Goal: Check status: Check status

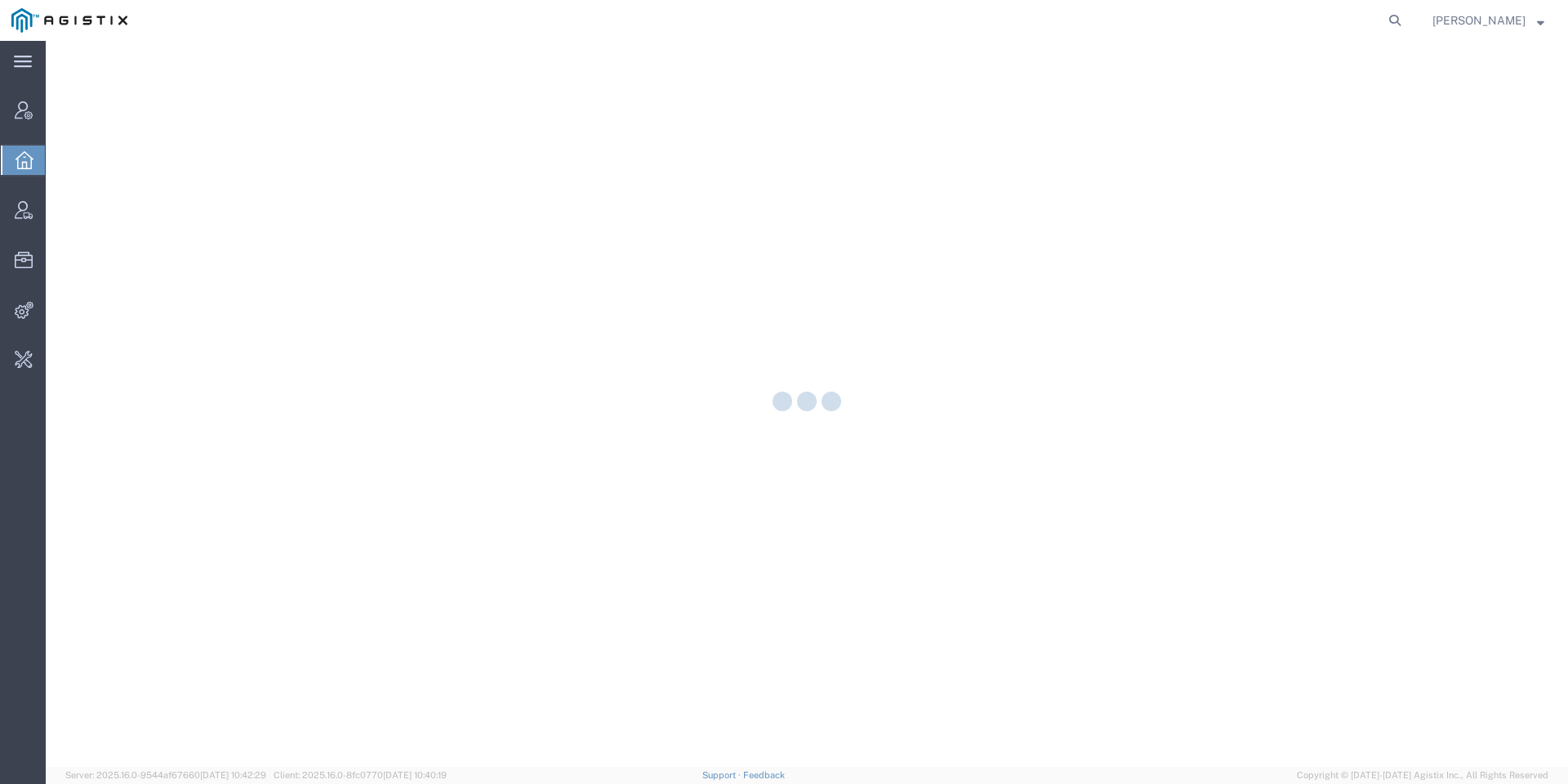
click at [1408, 32] on form at bounding box center [1396, 20] width 26 height 41
click at [1406, 31] on icon at bounding box center [1395, 21] width 23 height 23
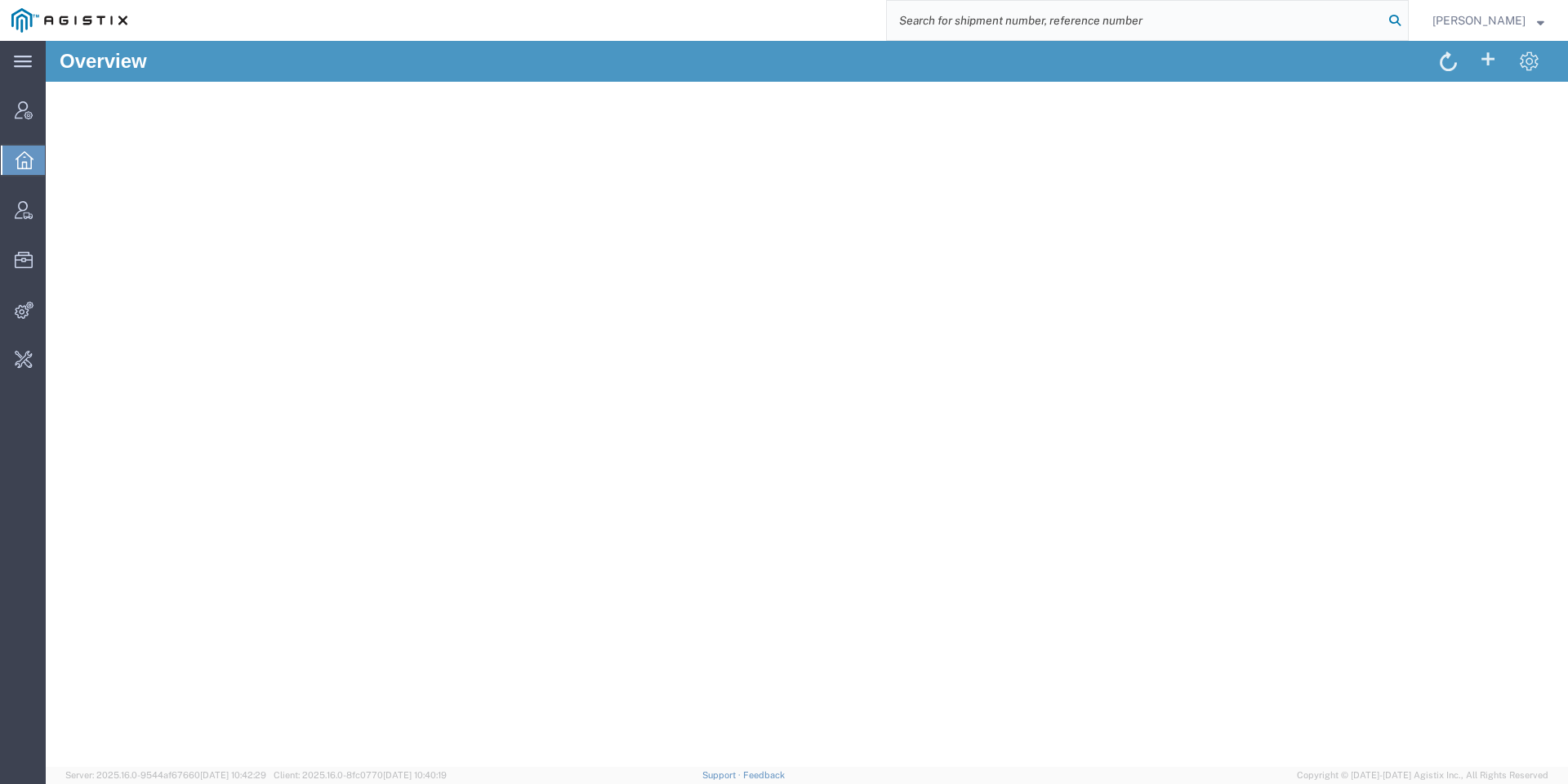
paste input "54110311"
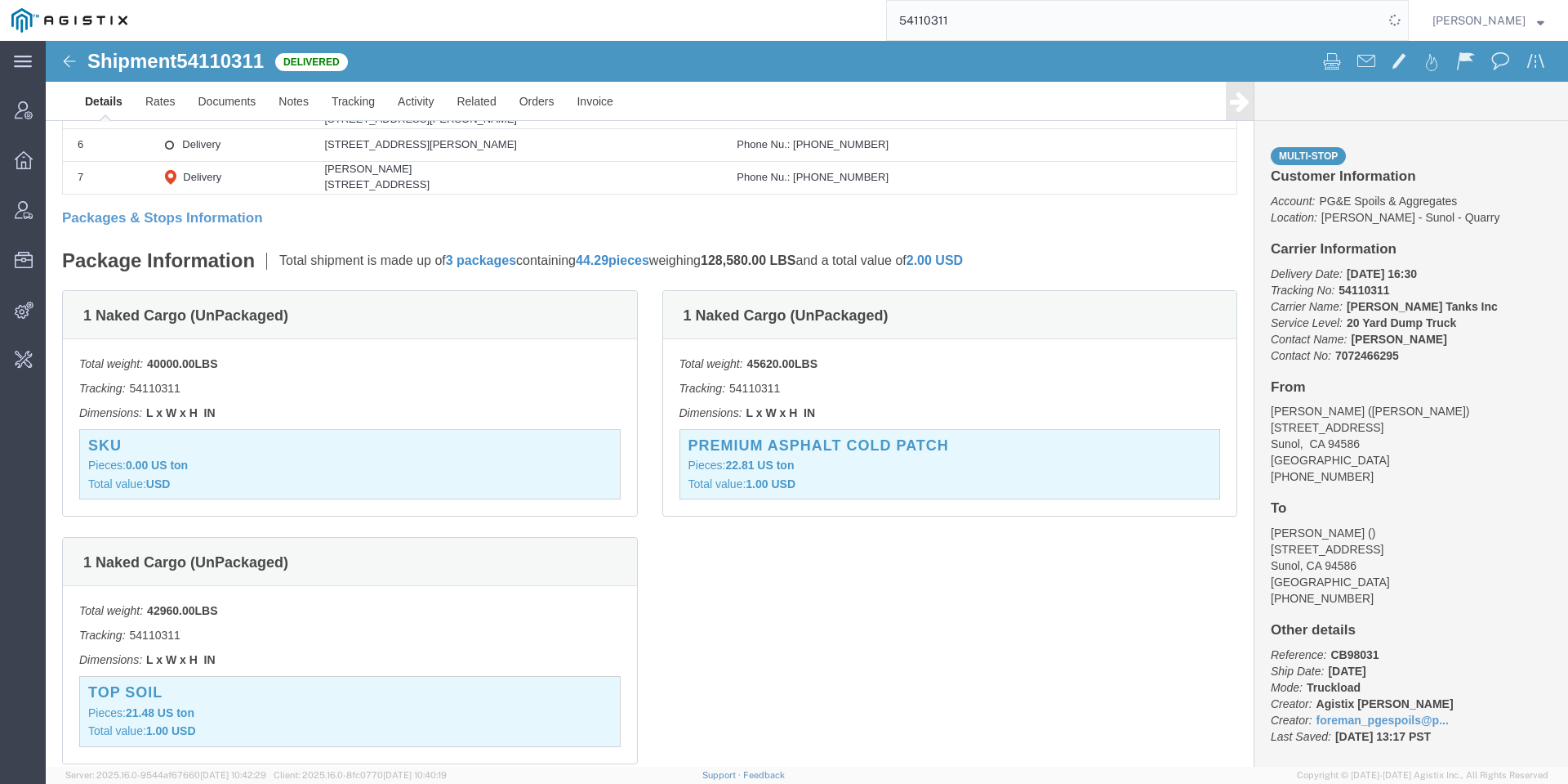
scroll to position [613, 0]
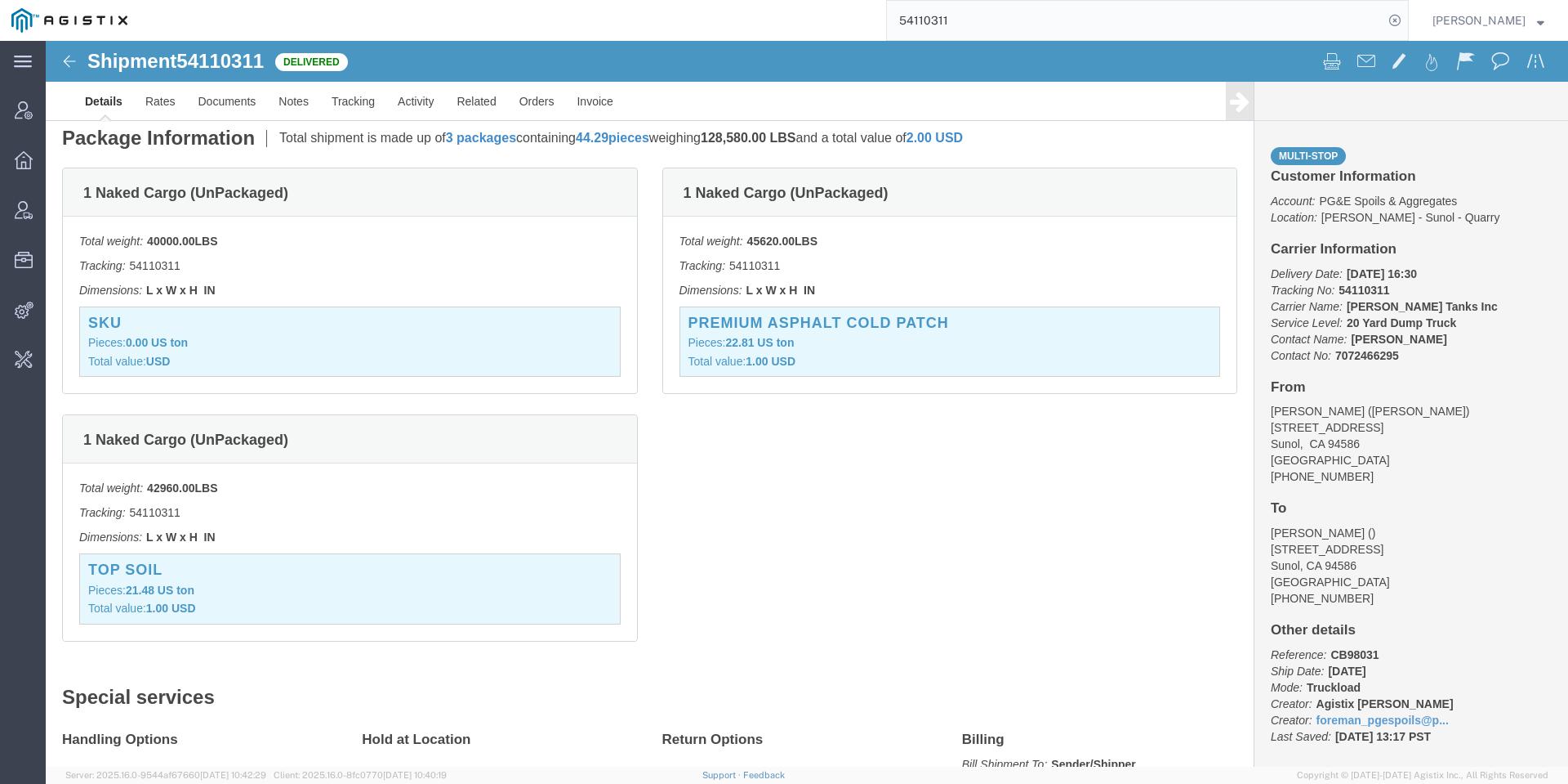
click at [1006, 10] on input "54110311" at bounding box center [1134, 20] width 496 height 39
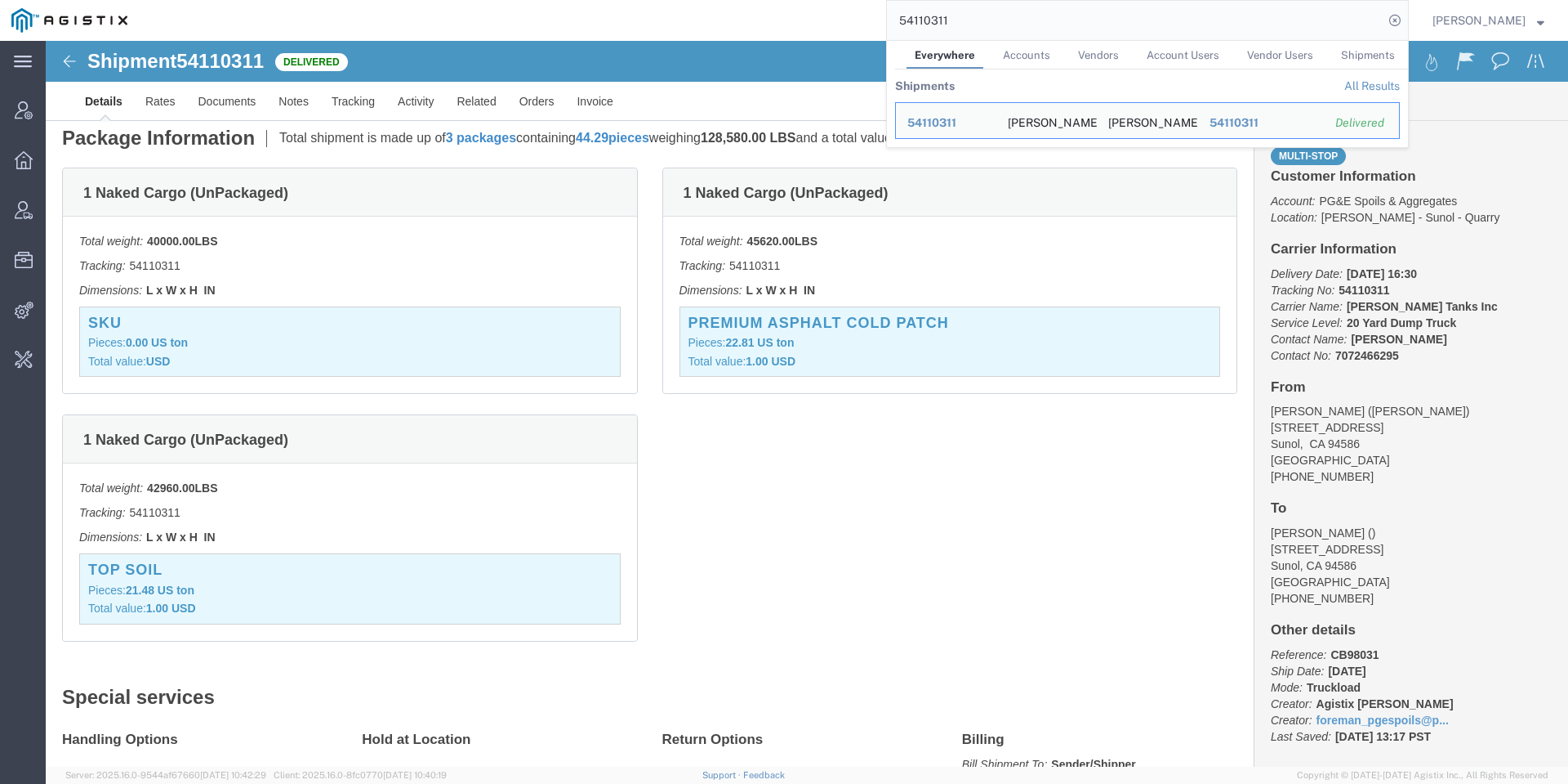
click at [1008, 10] on input "54110311" at bounding box center [1134, 20] width 496 height 39
paste input "28265"
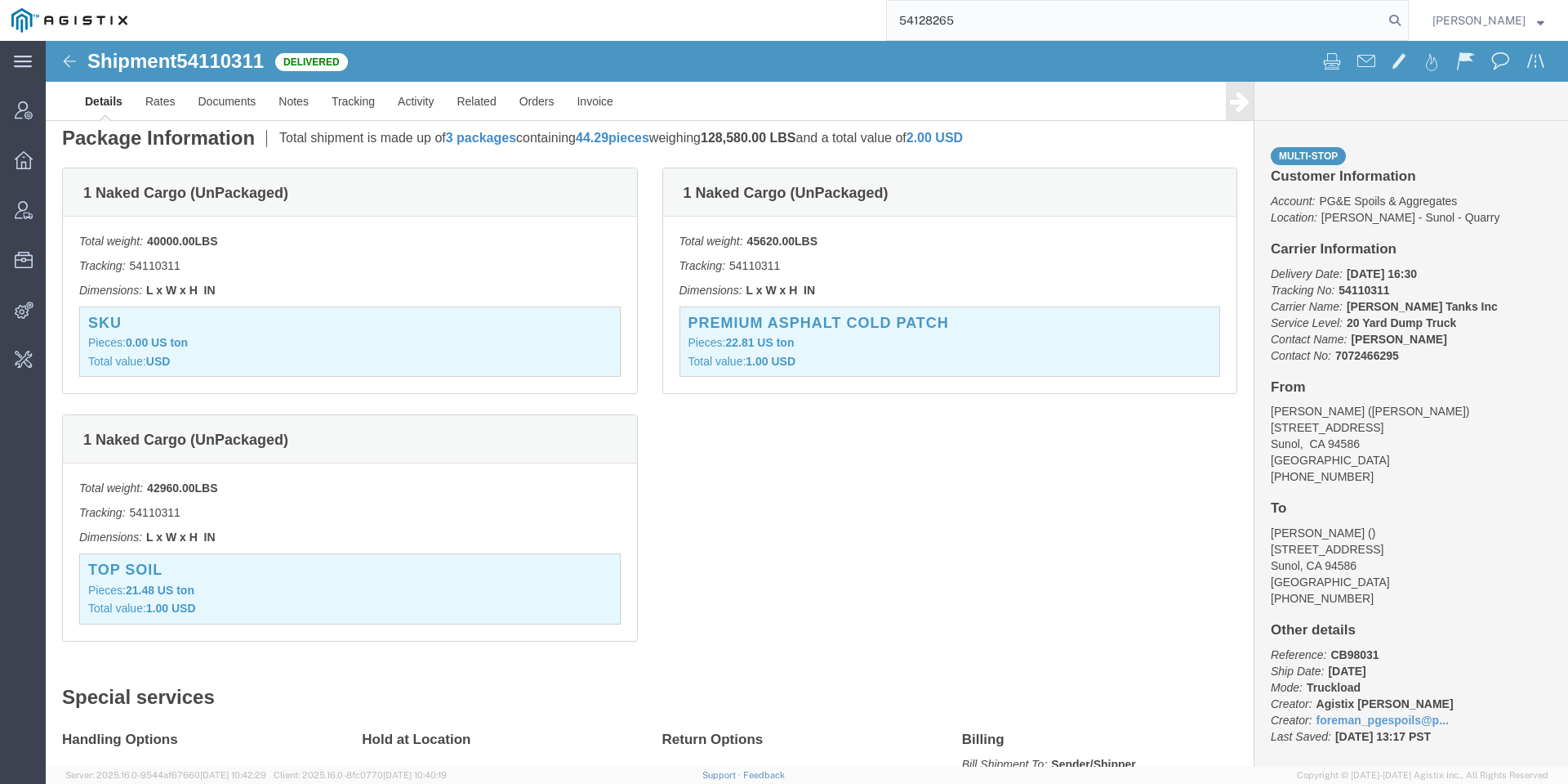
type input "54128265"
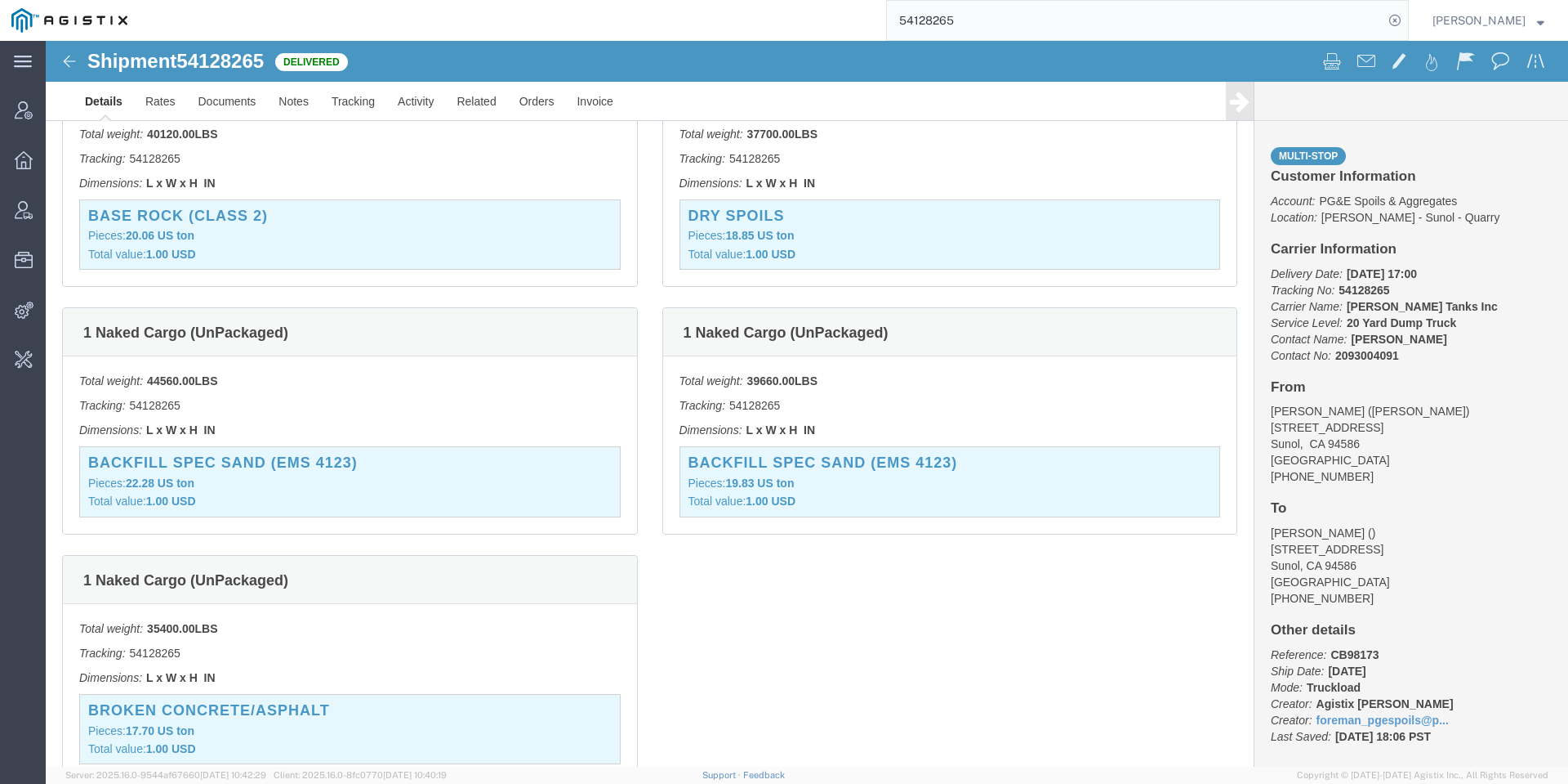
scroll to position [736, 0]
